Goal: Unclear

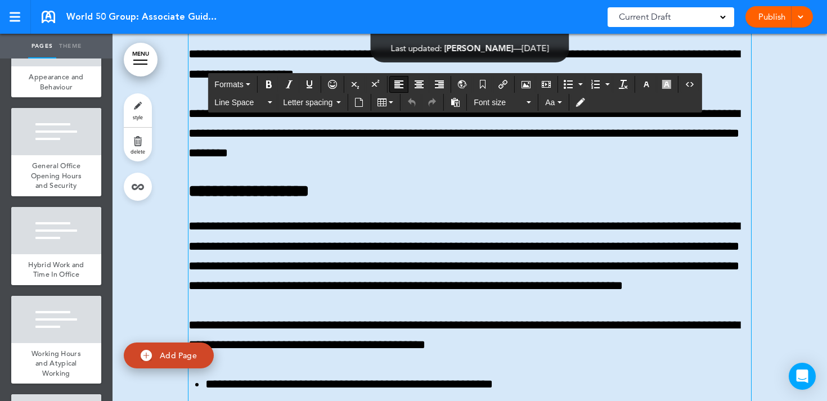
scroll to position [35150, 0]
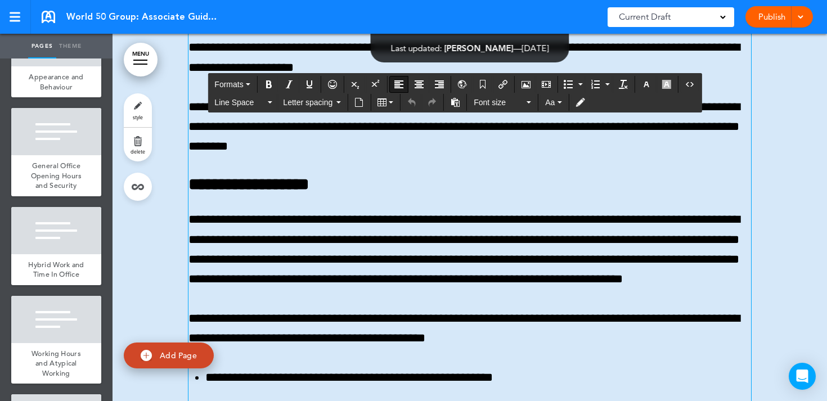
drag, startPoint x: 247, startPoint y: 216, endPoint x: 500, endPoint y: 239, distance: 254.9
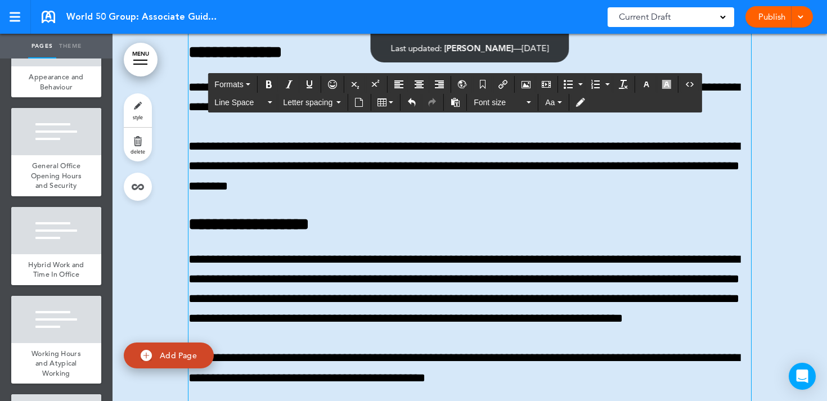
drag, startPoint x: 573, startPoint y: 235, endPoint x: 262, endPoint y: 277, distance: 313.5
drag, startPoint x: 248, startPoint y: 276, endPoint x: 573, endPoint y: 238, distance: 327.5
